Goal: Obtain resource: Obtain resource

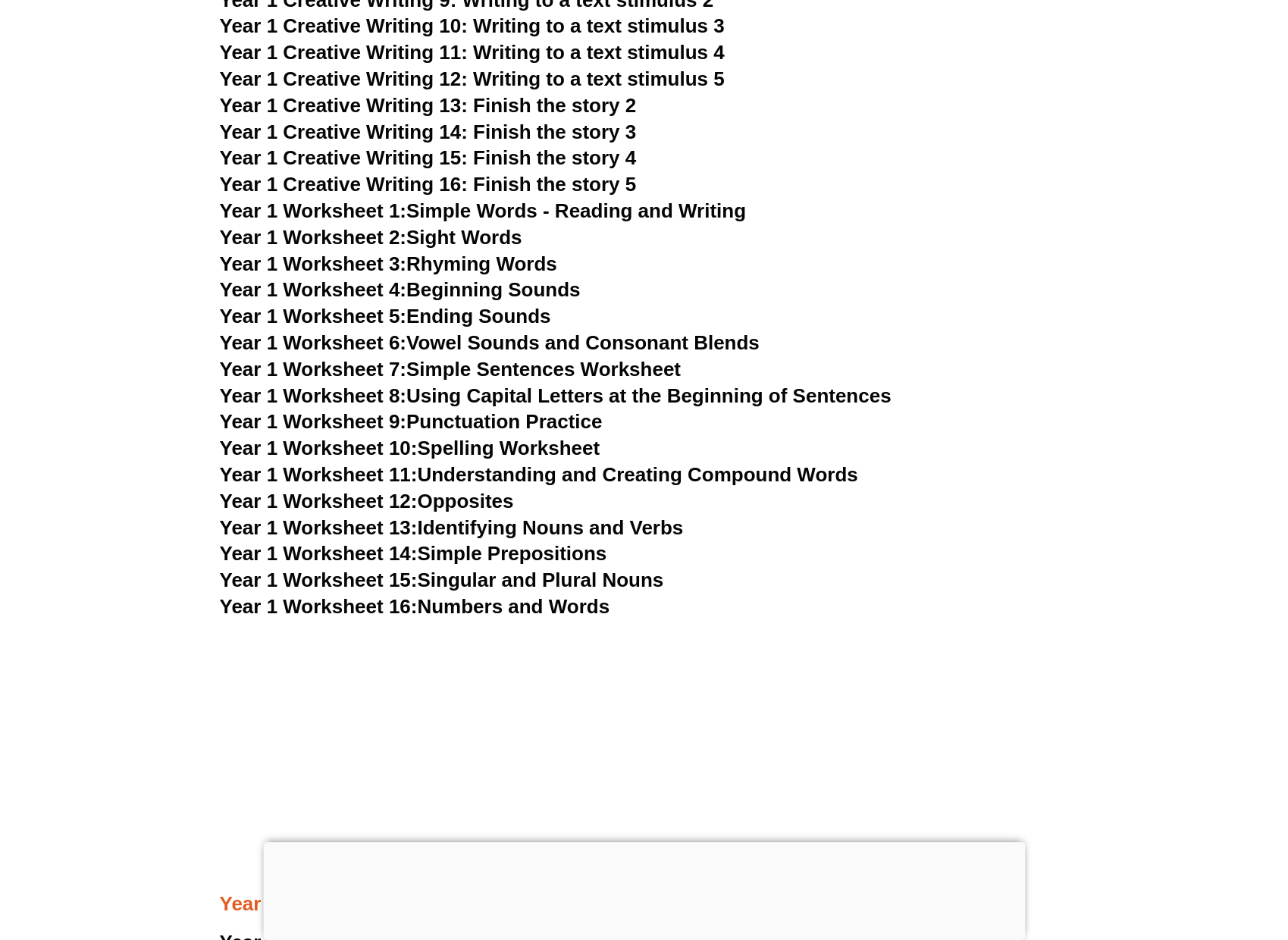
scroll to position [2878, 0]
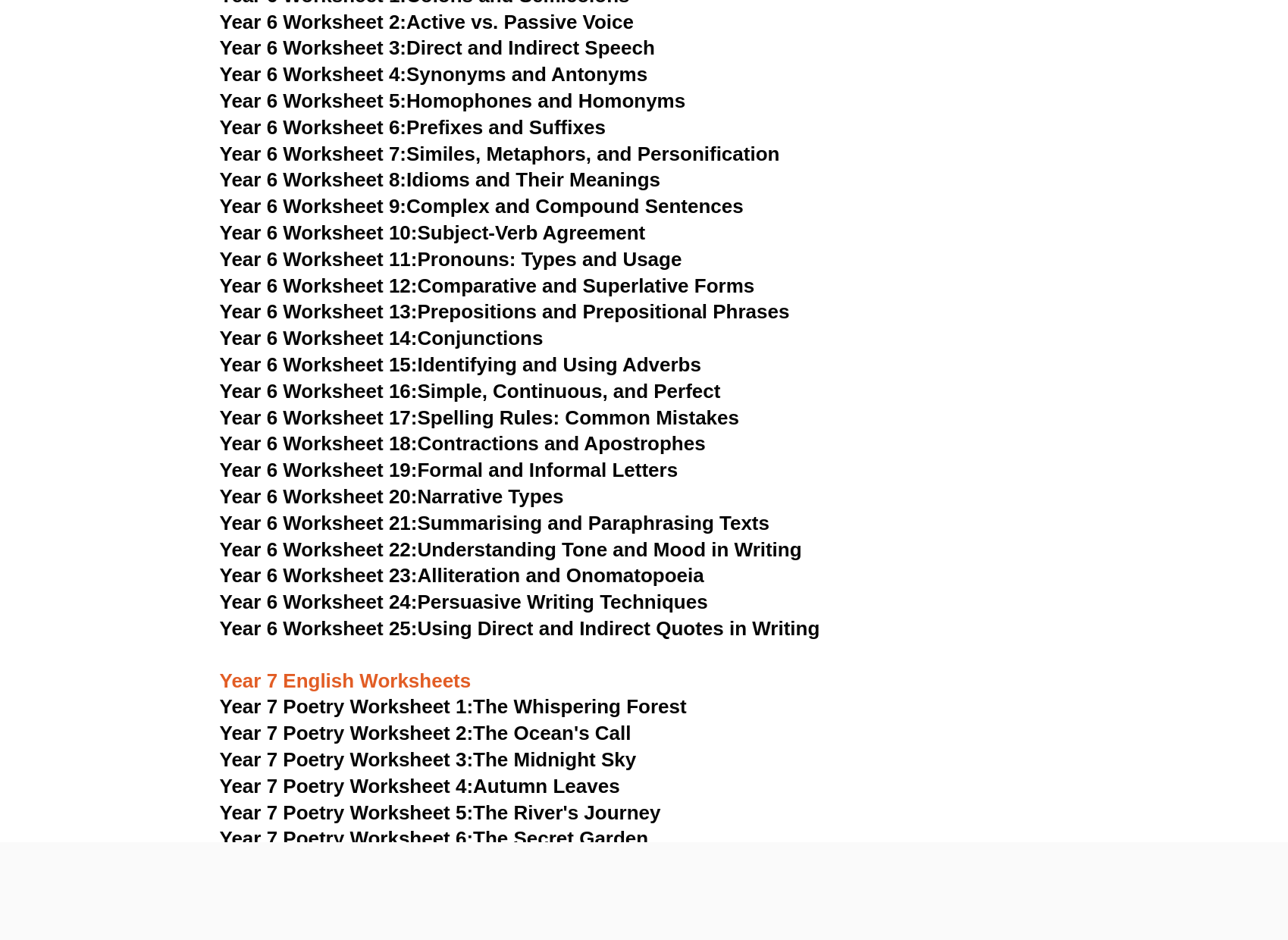
scroll to position [9175, 0]
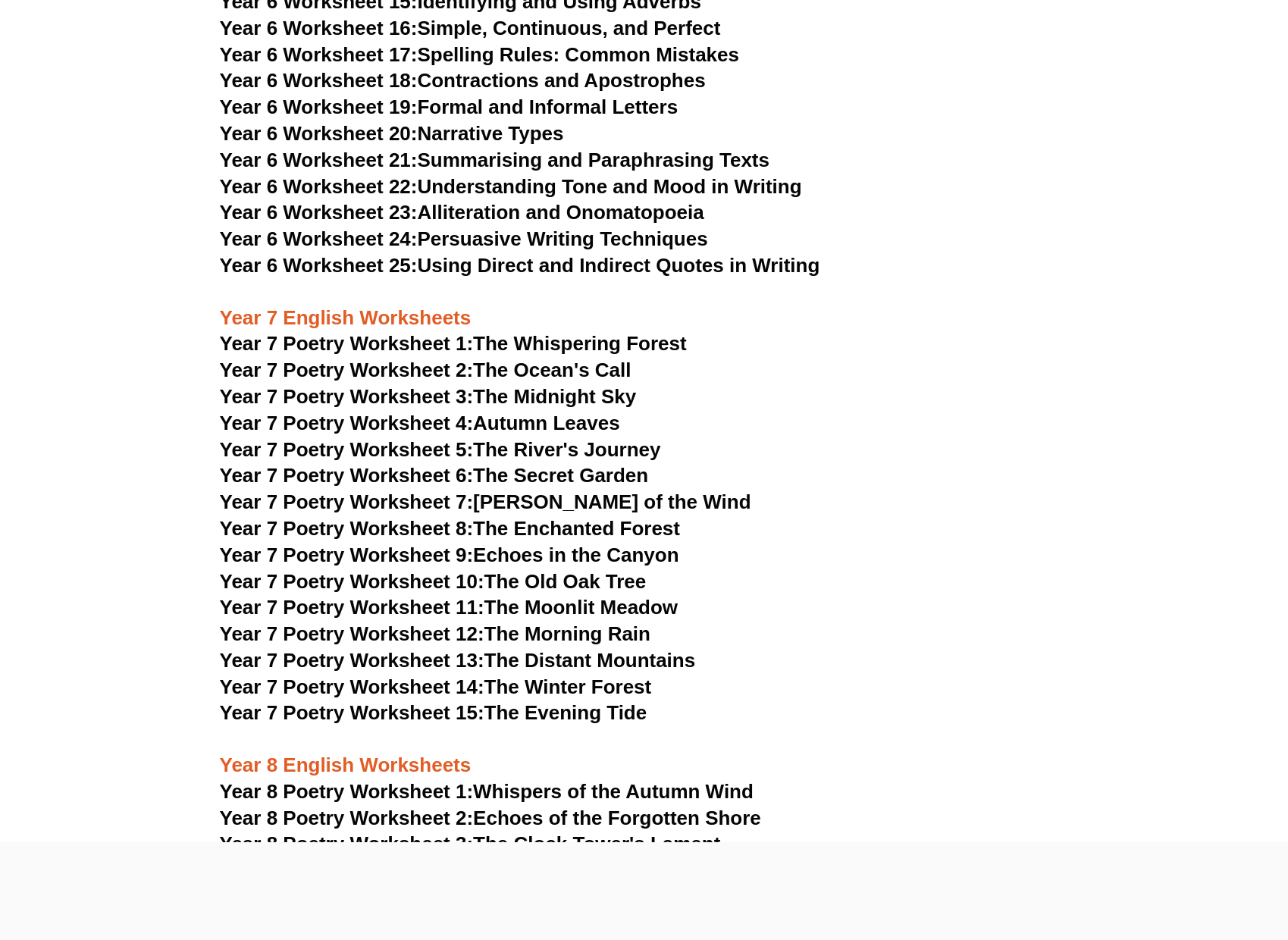
click at [648, 332] on link "Year 7 Poetry Worksheet 1: The Whispering Forest" at bounding box center [453, 344] width 467 height 23
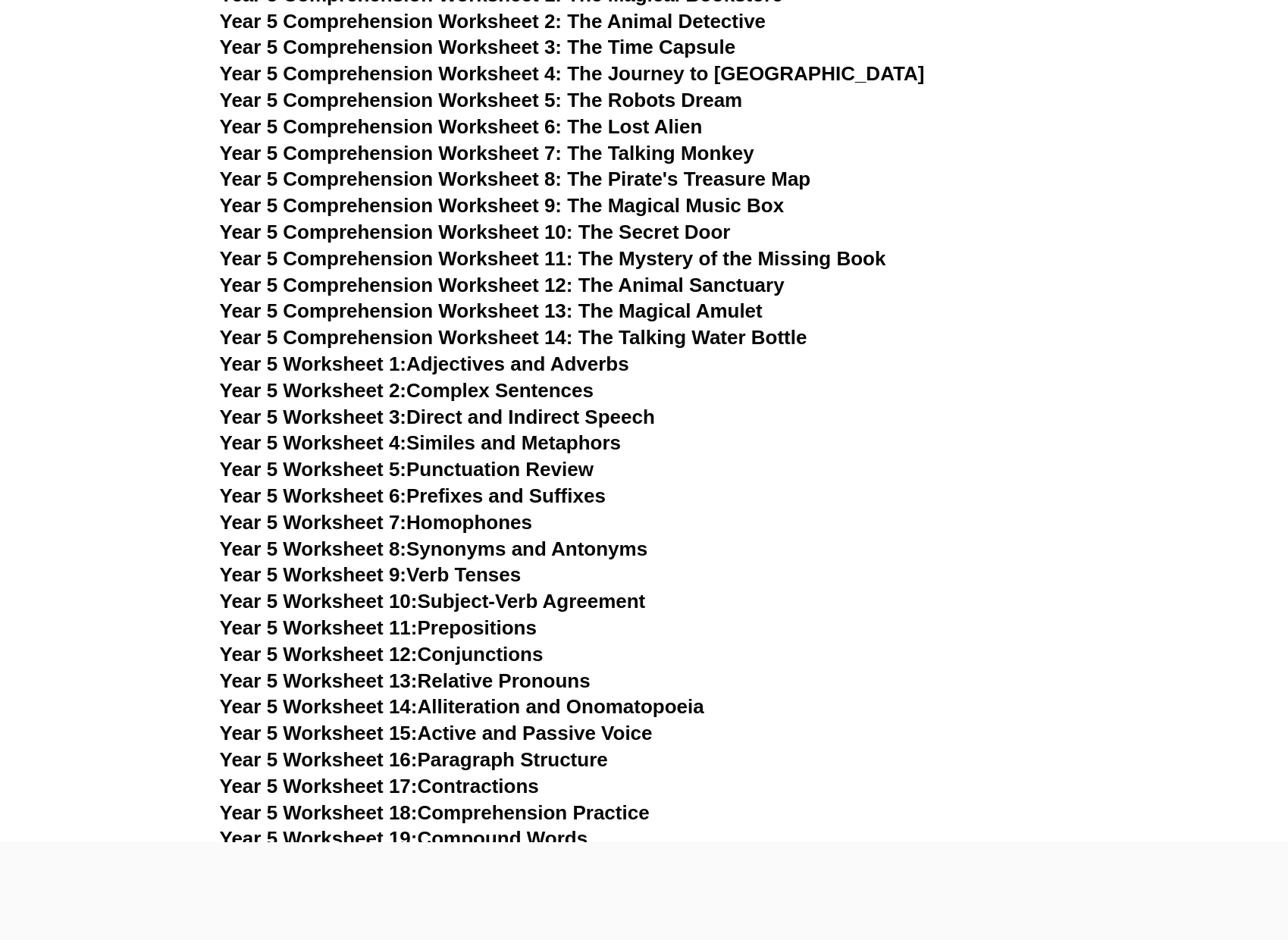
scroll to position [7279, 0]
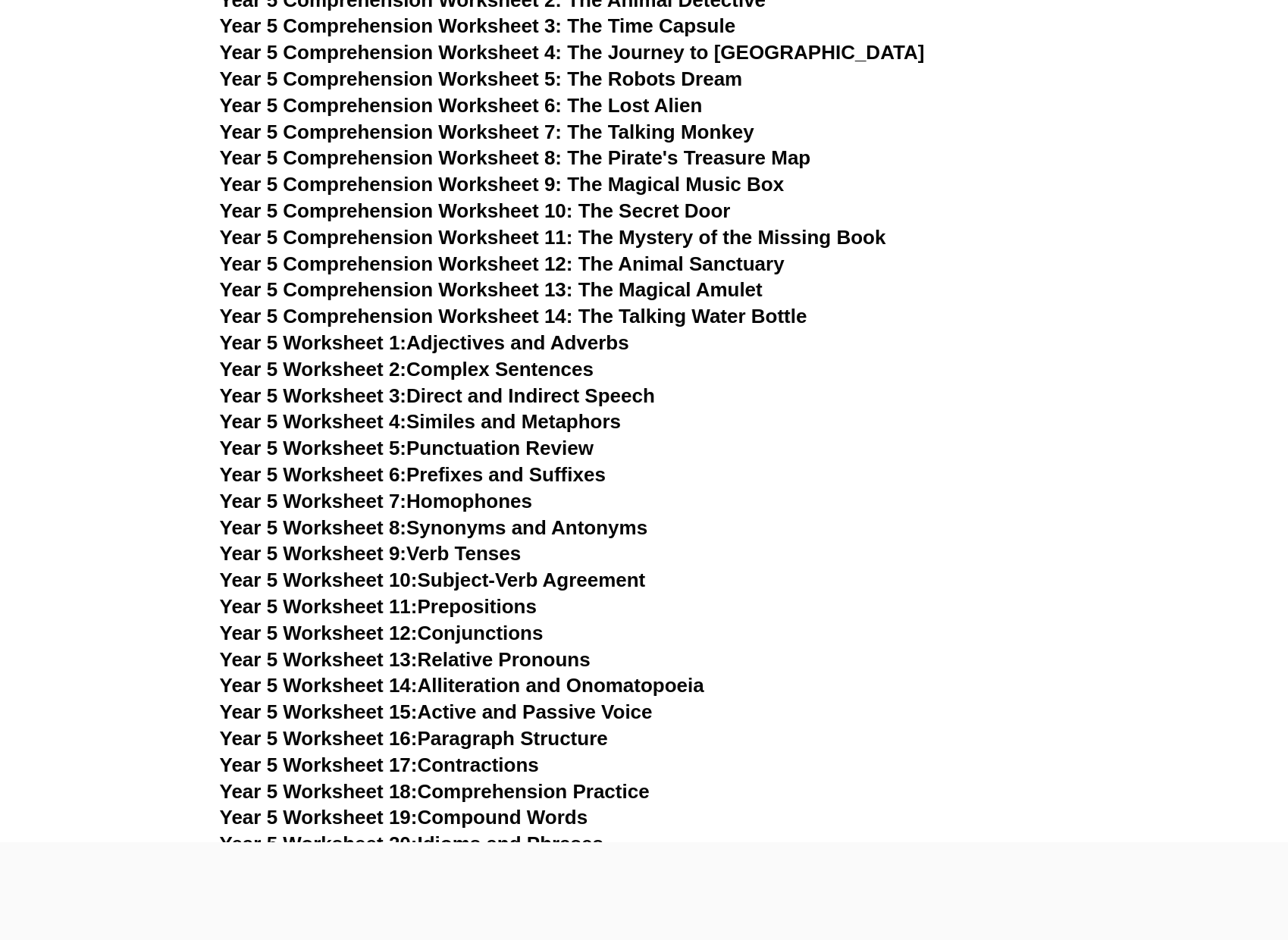
click at [503, 740] on link "Year 5 Worksheet 16: Paragraph Structure" at bounding box center [413, 739] width 388 height 23
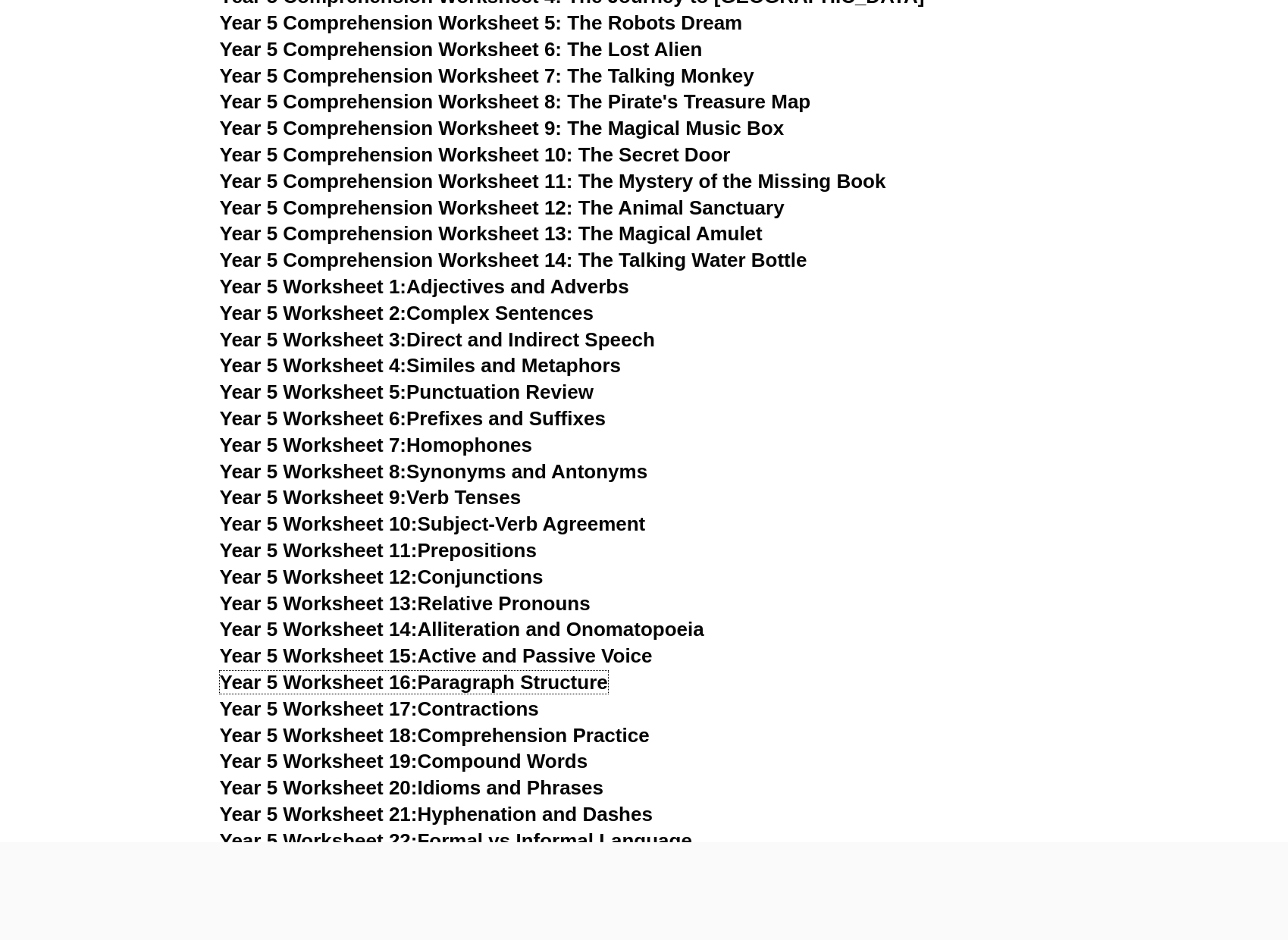
scroll to position [7355, 0]
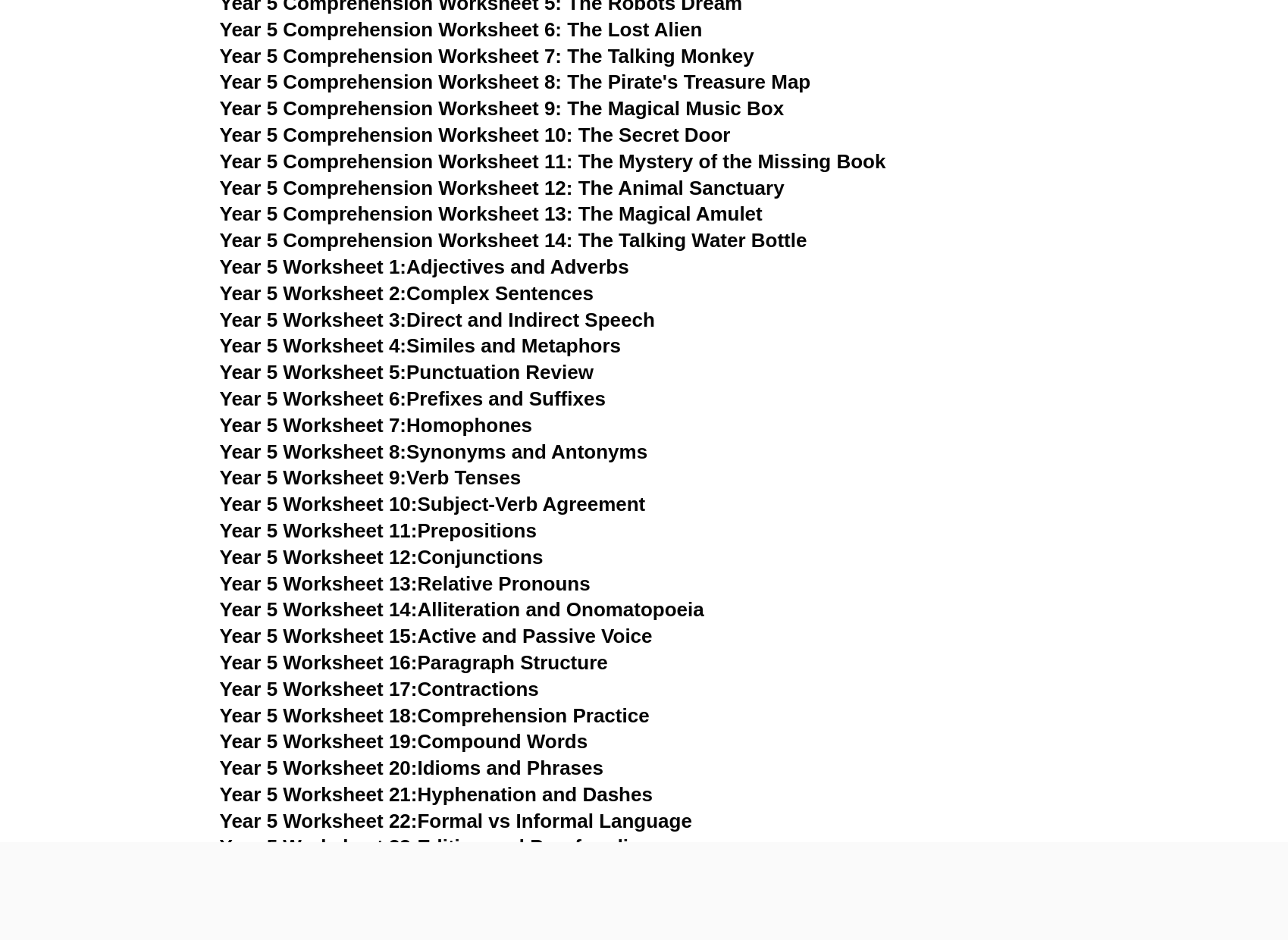
click at [494, 691] on link "Year 5 Worksheet 17: Contractions" at bounding box center [379, 689] width 319 height 23
click at [482, 722] on link "Year 5 Worksheet 18: Comprehension Practice" at bounding box center [434, 716] width 430 height 23
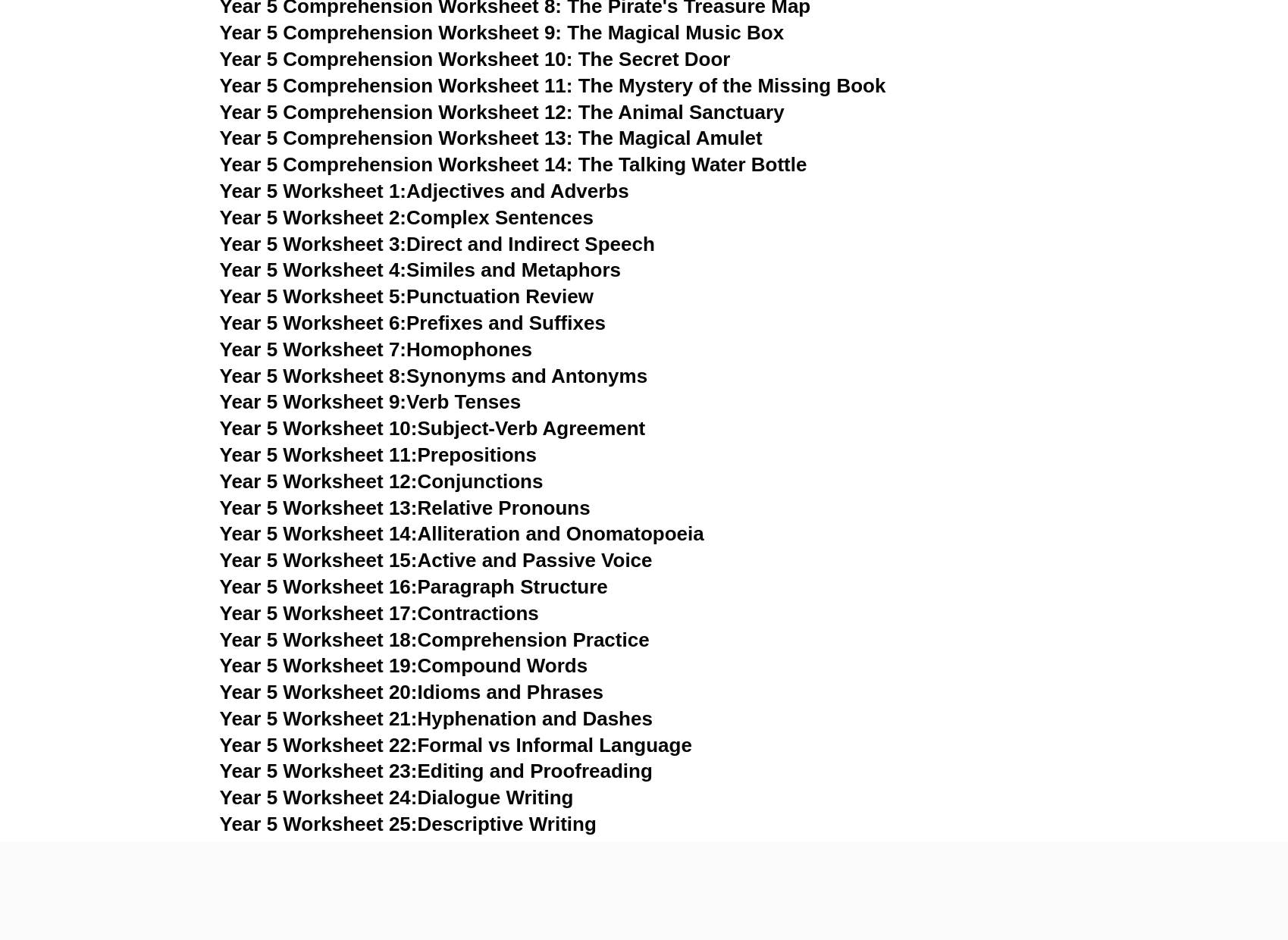
click at [493, 670] on link "Year 5 Worksheet 19: Compound Words" at bounding box center [403, 666] width 368 height 23
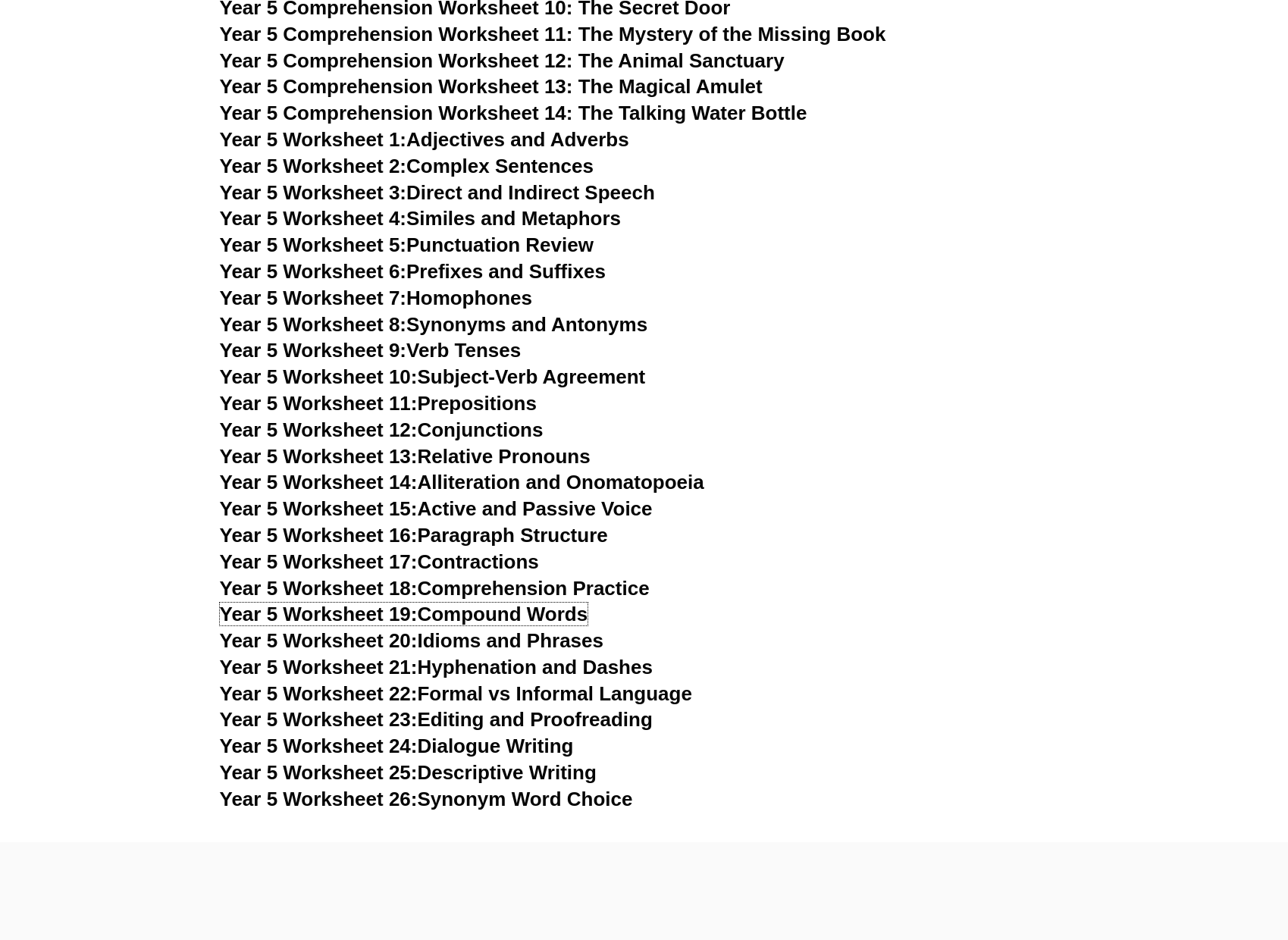
scroll to position [7506, 0]
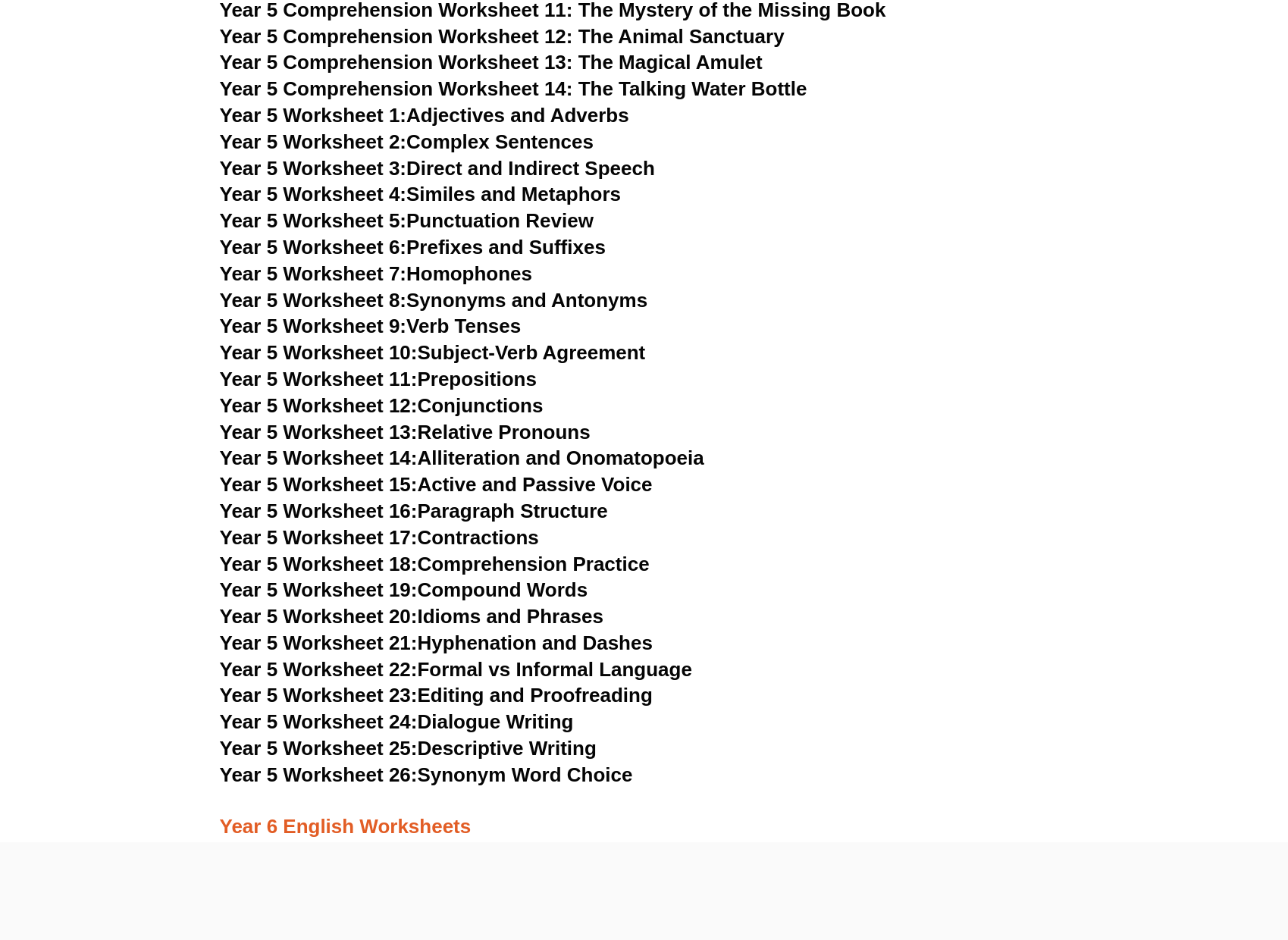
click at [520, 642] on link "Year 5 Worksheet 21: Hyphenation and Dashes" at bounding box center [436, 643] width 433 height 23
click at [674, 670] on link "Year 5 Worksheet 22: Formal vs Informal Language" at bounding box center [456, 669] width 473 height 23
click at [591, 694] on link "Year 5 Worksheet 23: Editing and Proofreading" at bounding box center [436, 695] width 433 height 23
click at [575, 773] on link "Year 5 Worksheet 26: Synonym Word Choice" at bounding box center [426, 775] width 413 height 23
click at [527, 385] on link "Year 5 Worksheet 11: Prepositions" at bounding box center [378, 379] width 317 height 23
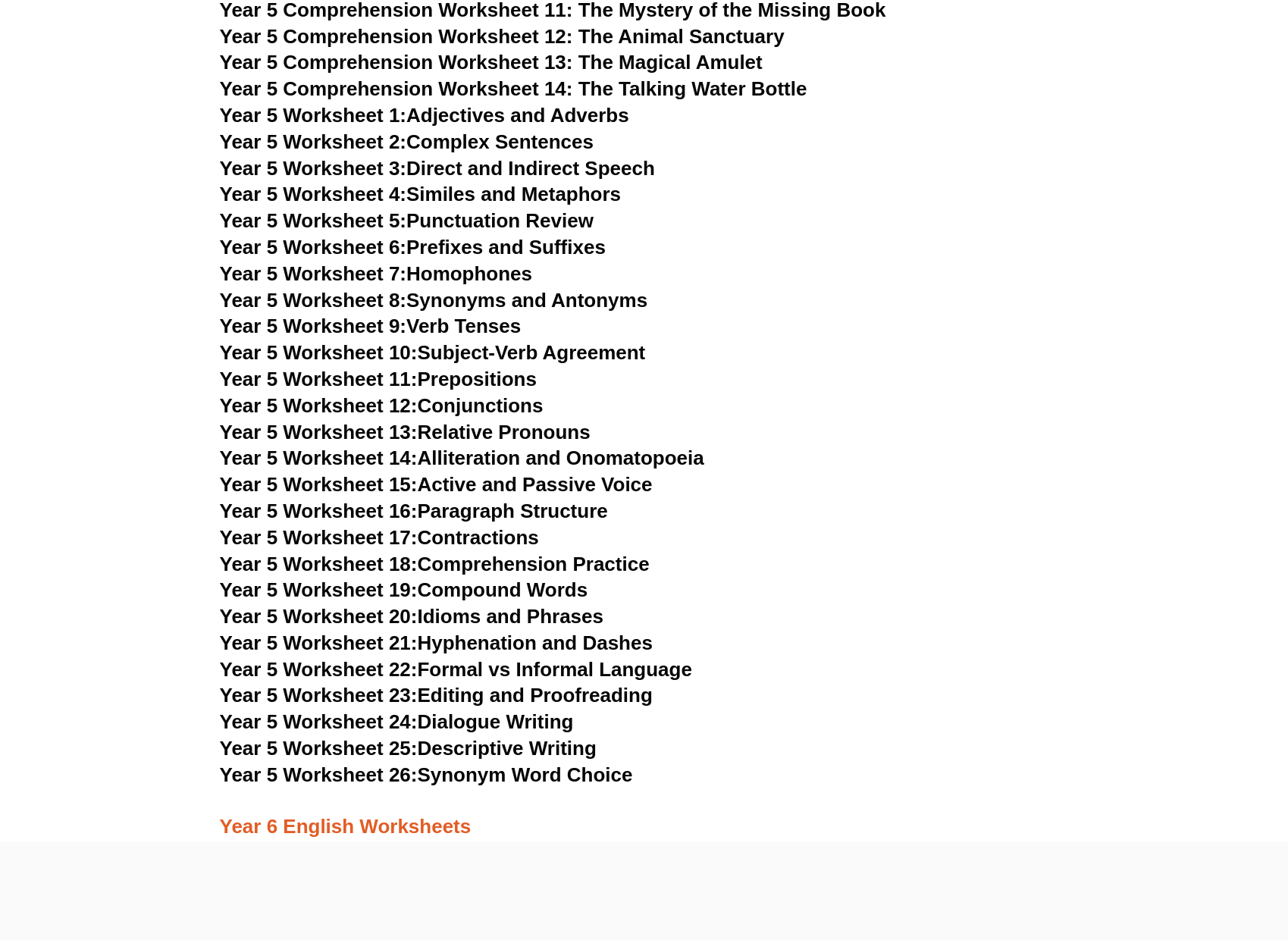
click at [529, 409] on link "Year 5 Worksheet 12: Conjunctions" at bounding box center [381, 406] width 324 height 23
click at [513, 220] on link "Year 5 Worksheet 5: Punctuation Review" at bounding box center [406, 221] width 373 height 23
click at [569, 170] on link "Year 5 Worksheet 3: Direct and Indirect Speech" at bounding box center [437, 168] width 435 height 23
click at [537, 138] on link "Year 5 Worksheet 2: Complex Sentences" at bounding box center [406, 142] width 373 height 23
click at [605, 107] on link "Year 5 Worksheet 1: Adjectives and Adverbs" at bounding box center [424, 115] width 409 height 23
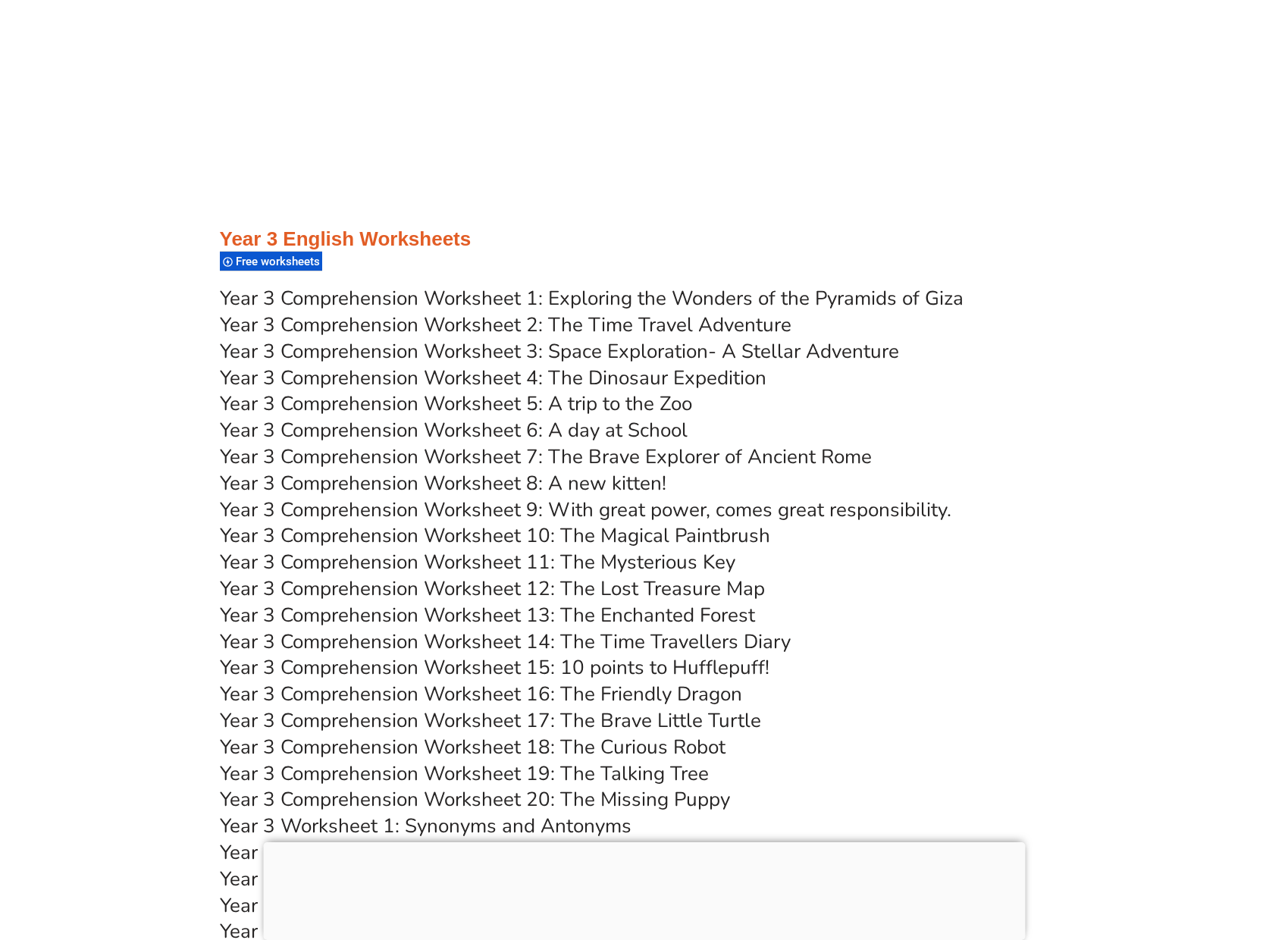
scroll to position [4925, 0]
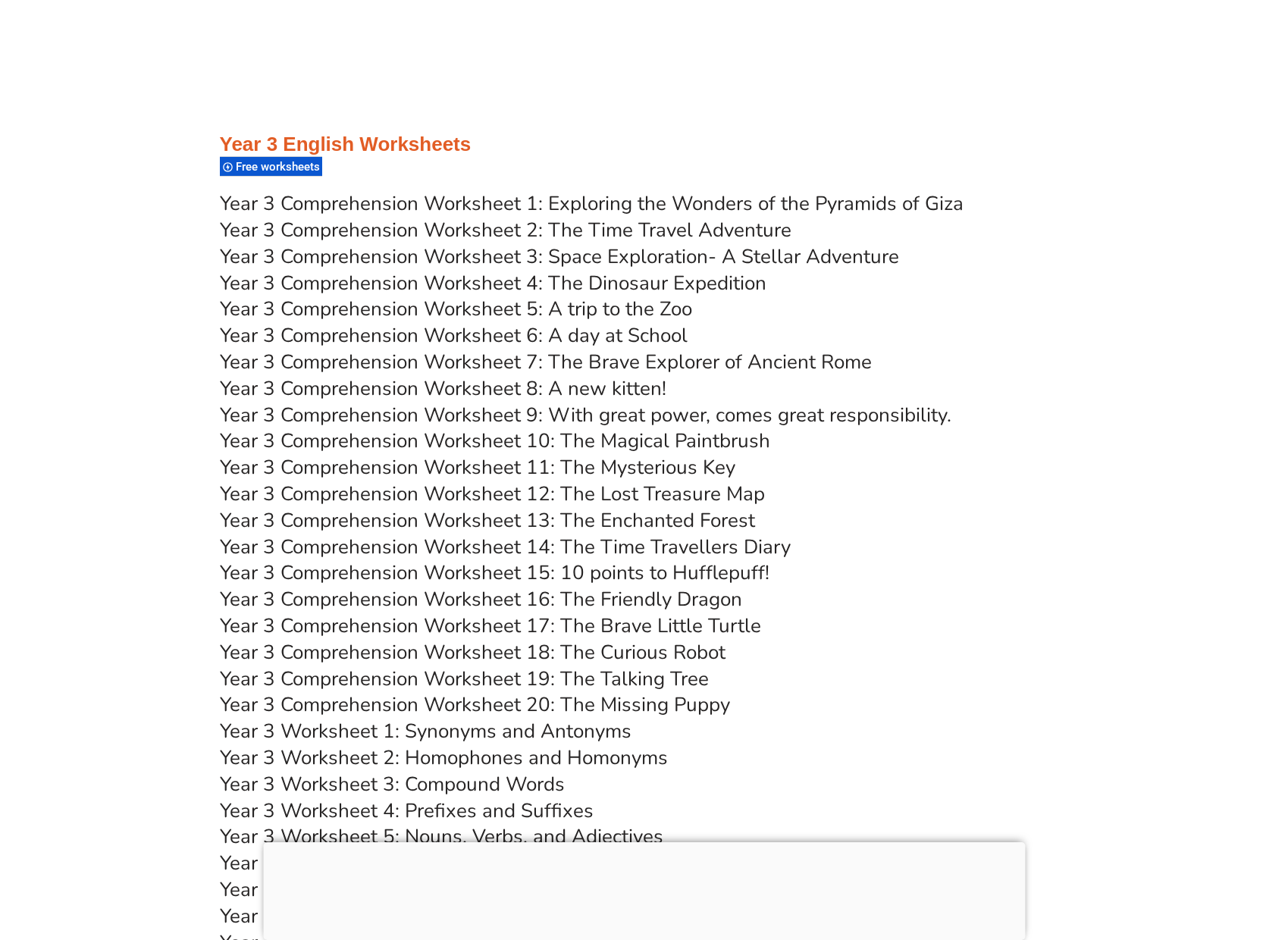
click at [664, 202] on link "Year 3 Comprehension Worksheet 1: Exploring the Wonders of the Pyramids of Giza" at bounding box center [591, 204] width 744 height 27
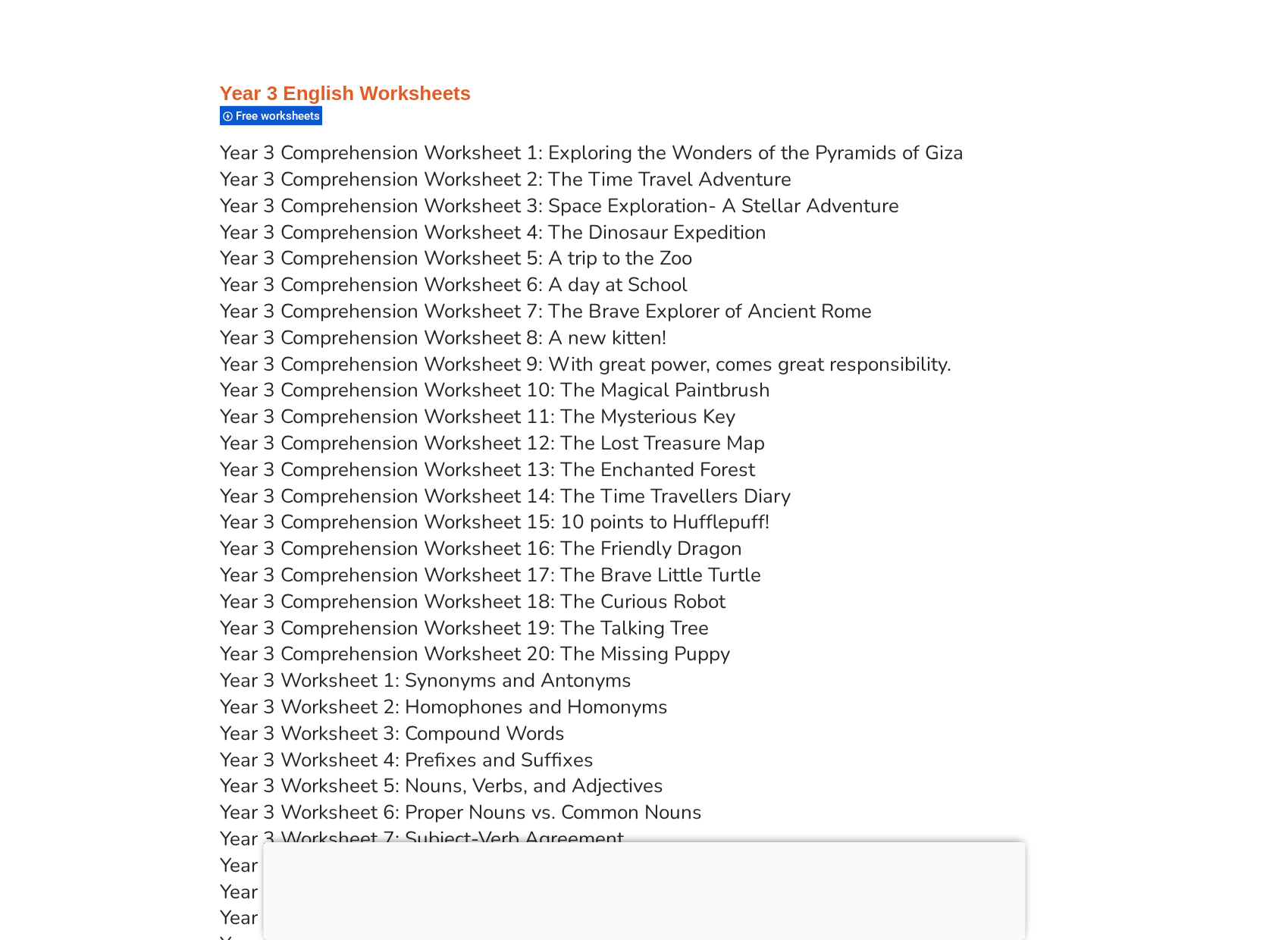
scroll to position [5001, 0]
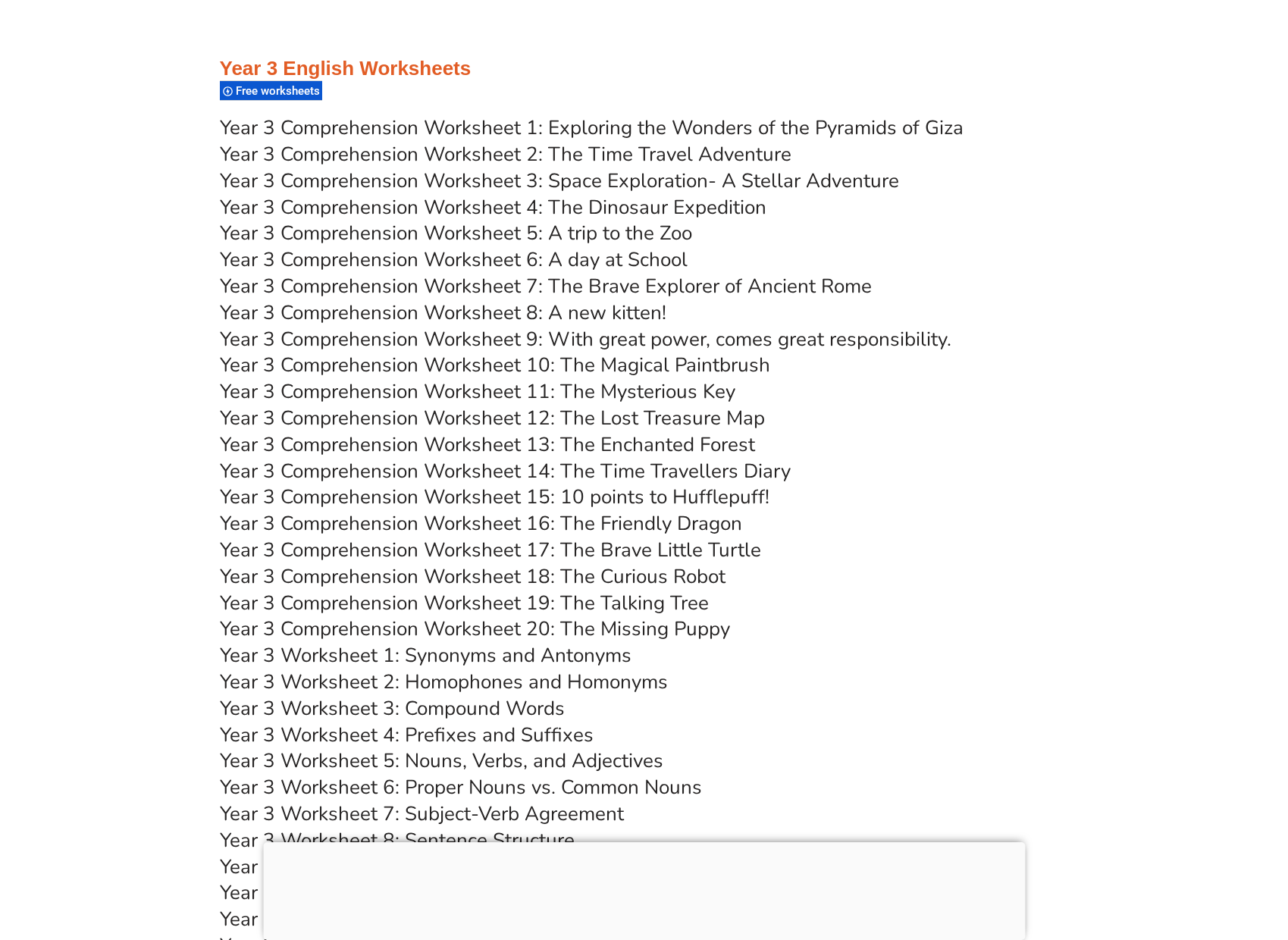
click at [437, 610] on link "Year 3 Comprehension Worksheet 19: The Talking Tree" at bounding box center [464, 603] width 489 height 27
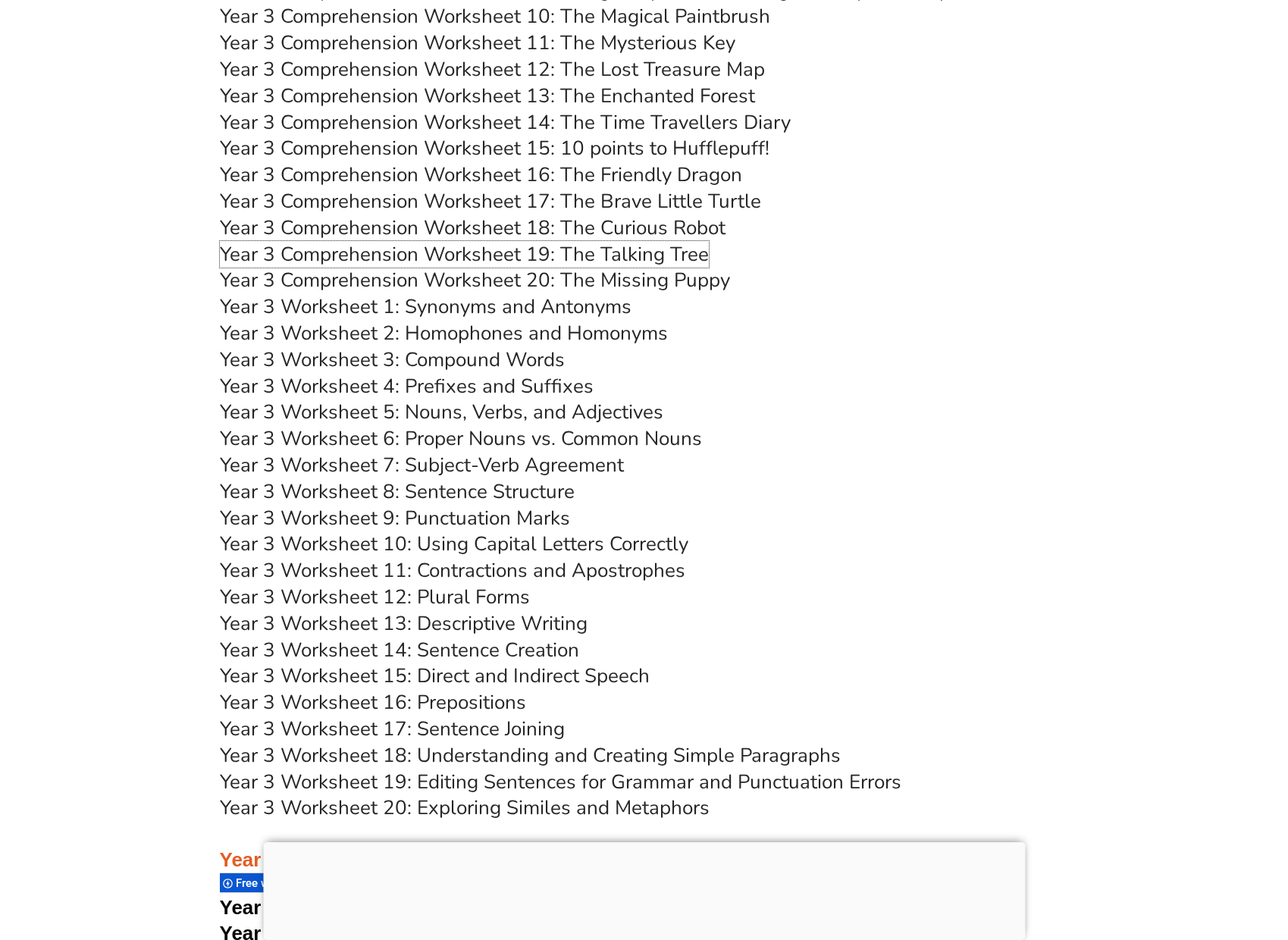
scroll to position [5380, 0]
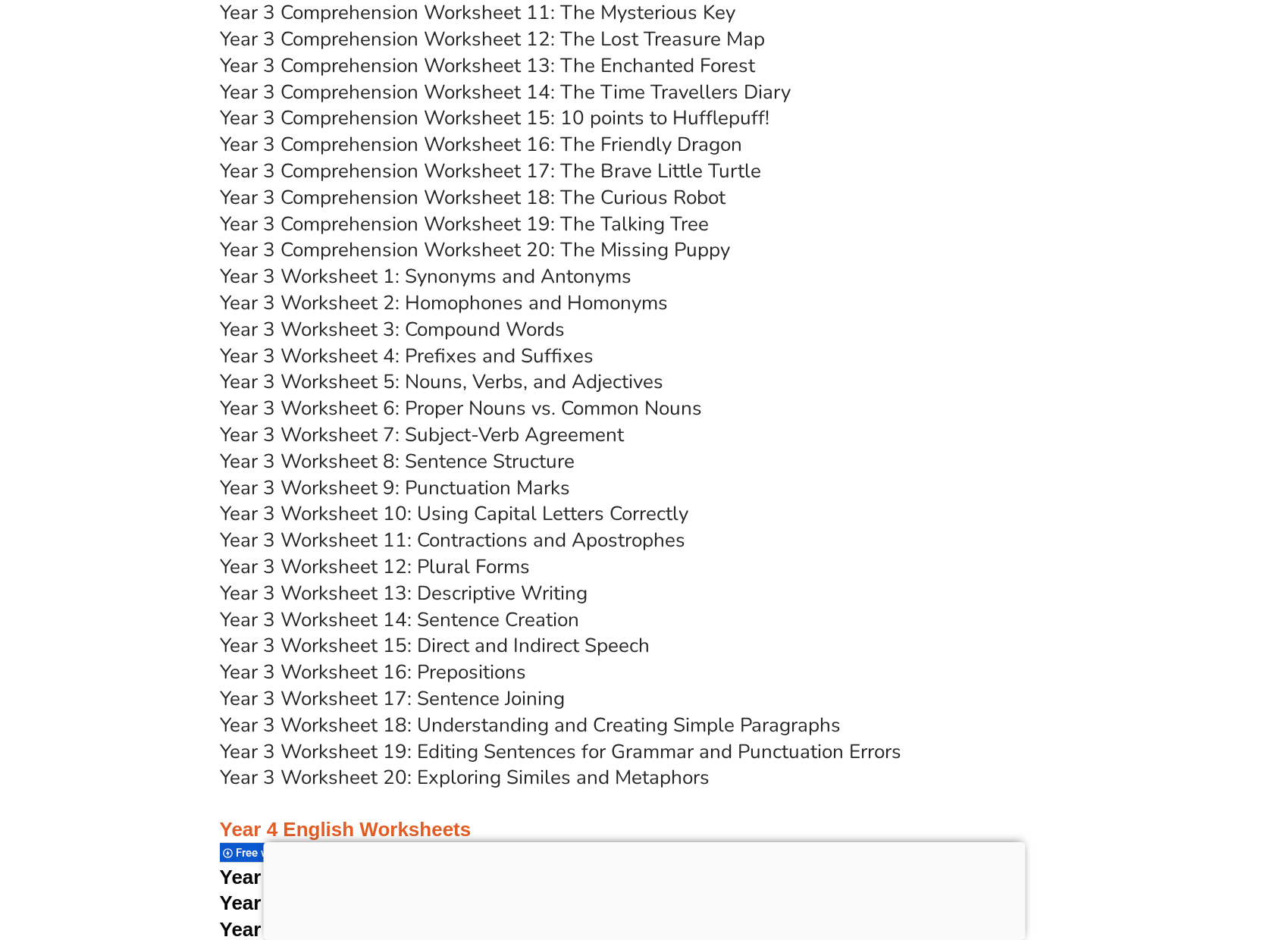
click at [593, 281] on link "Year 3 Worksheet 1: Synonyms and Antonyms" at bounding box center [425, 276] width 412 height 27
click at [582, 306] on link "Year 3 Worksheet 2: Homophones and Homonyms" at bounding box center [444, 303] width 448 height 27
click at [528, 334] on link "Year 3 Worksheet 3: Compound Words" at bounding box center [392, 329] width 345 height 27
click at [556, 357] on link "Year 3 Worksheet 4: Prefixes and Suffixes" at bounding box center [406, 356] width 373 height 27
click at [586, 384] on link "Year 3 Worksheet 5: Nouns, Verbs, and Adjectives" at bounding box center [441, 381] width 444 height 27
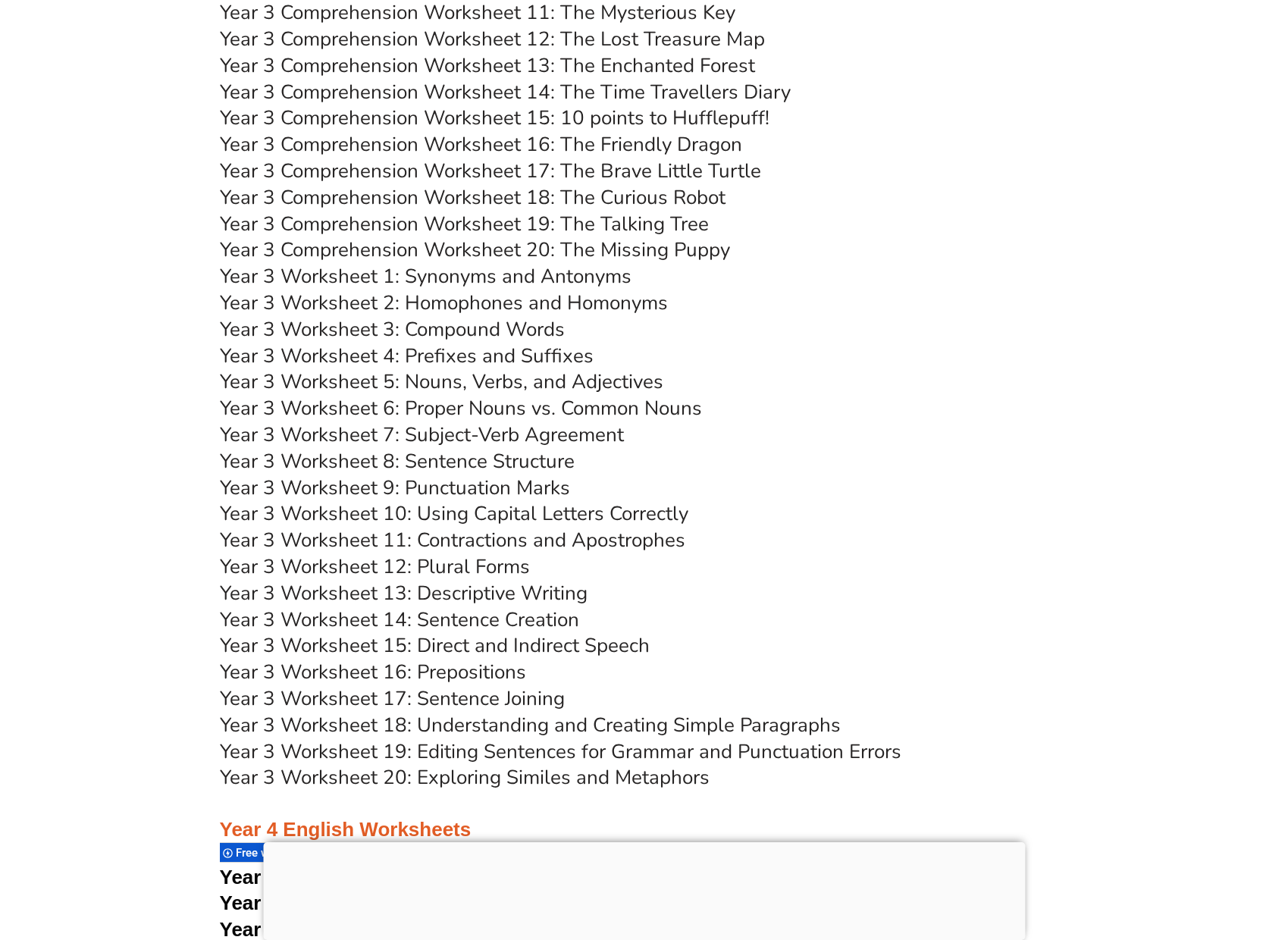
click at [658, 418] on link "Year 3 Worksheet 6: Proper Nouns vs. Common Nouns" at bounding box center [460, 408] width 482 height 27
click at [541, 457] on link "Year 3 Worksheet 8: Sentence Structure" at bounding box center [397, 461] width 355 height 27
click at [517, 493] on link "Year 3 Worksheet 9: Punctuation Marks" at bounding box center [395, 488] width 351 height 27
click at [540, 513] on link "Year 3 Worksheet 10: Using Capital Letters Correctly" at bounding box center [453, 513] width 469 height 27
click at [573, 541] on link "Year 3 Worksheet 11: Contractions and Apostrophes" at bounding box center [452, 540] width 466 height 27
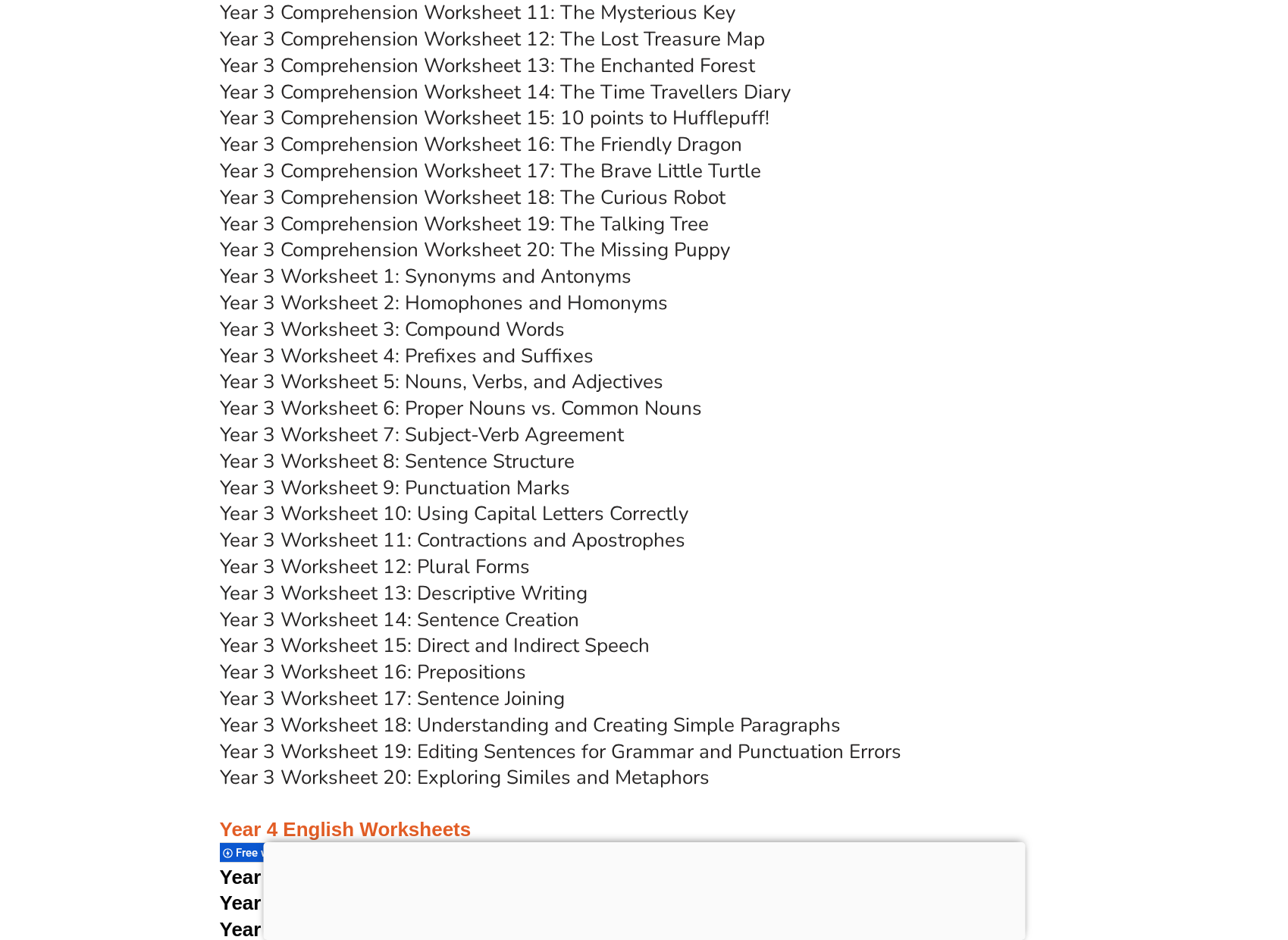
click at [515, 576] on link "Year 3 Worksheet 12: Plural Forms" at bounding box center [374, 566] width 310 height 27
click at [545, 622] on link "Year 3 Worksheet 14: Sentence Creation" at bounding box center [399, 620] width 359 height 27
click at [505, 671] on link "Year 3 Worksheet 16: Prepositions" at bounding box center [373, 672] width 306 height 27
click at [567, 648] on link "Year 3 Worksheet 15: Direct and Indirect Speech" at bounding box center [434, 646] width 430 height 27
click at [519, 700] on link "Year 3 Worksheet 17: Sentence Joining" at bounding box center [392, 698] width 345 height 27
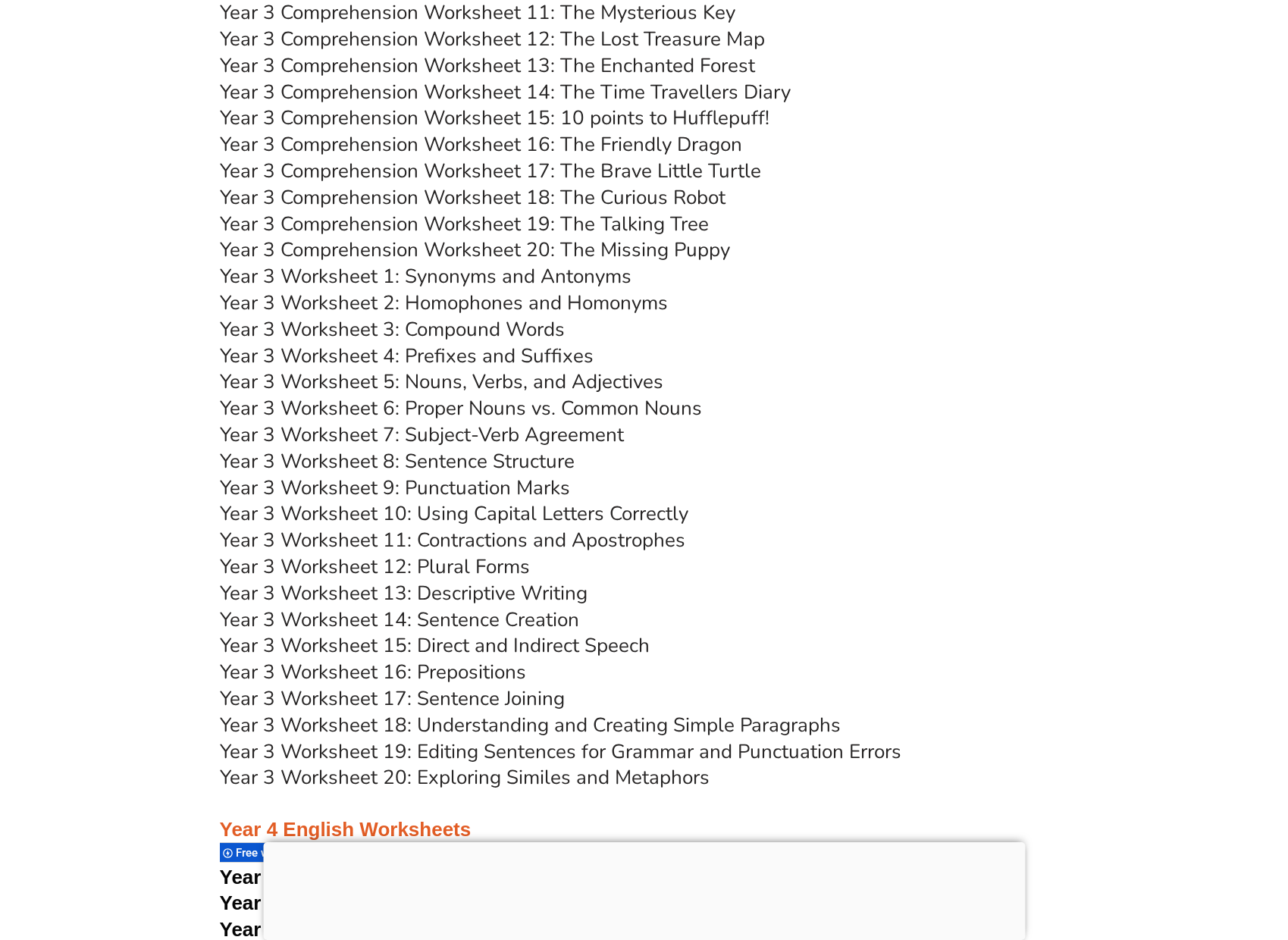
click at [751, 723] on link "Year 3 Worksheet 18: Understanding and Creating Simple Paragraphs" at bounding box center [530, 725] width 621 height 27
click at [765, 752] on link "Year 3 Worksheet 19: Editing Sentences for Grammar and Punctuation Errors" at bounding box center [560, 752] width 681 height 27
click at [643, 781] on link "Year 3 Worksheet 20: Exploring Similes and Metaphors" at bounding box center [464, 778] width 490 height 27
